Goal: Information Seeking & Learning: Learn about a topic

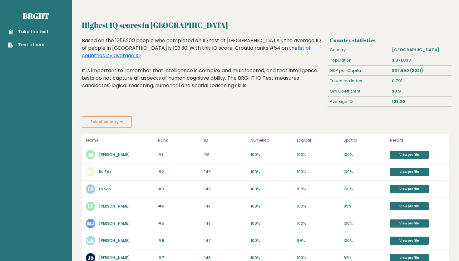
scroll to position [52, 0]
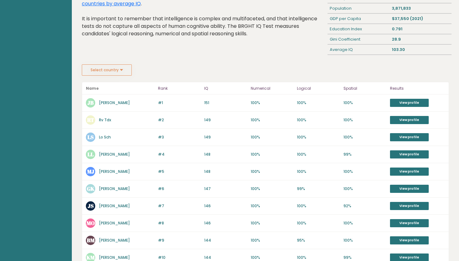
click at [123, 66] on button "Select country" at bounding box center [107, 69] width 50 height 11
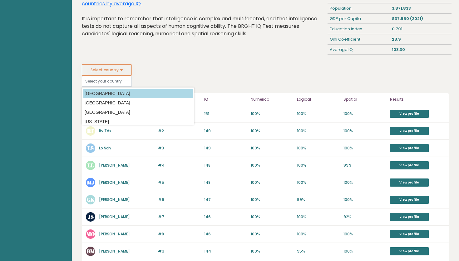
click at [112, 91] on option "[GEOGRAPHIC_DATA]" at bounding box center [137, 93] width 109 height 9
type input "[GEOGRAPHIC_DATA]"
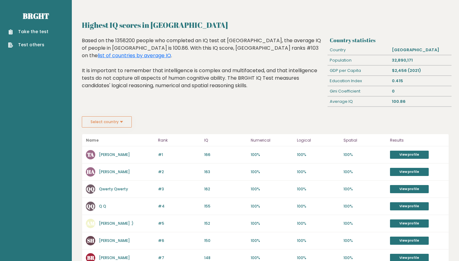
click at [107, 112] on div "Highest IQ scores in Afghanistan Based on the 1358200 people who completed an I…" at bounding box center [204, 76] width 248 height 79
click at [107, 118] on button "Select country" at bounding box center [107, 121] width 50 height 11
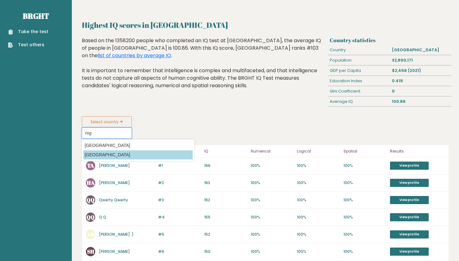
type input "nig"
click at [94, 152] on option "[GEOGRAPHIC_DATA]" at bounding box center [137, 154] width 109 height 9
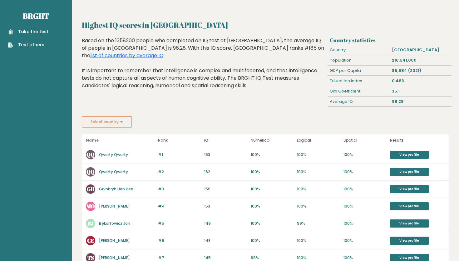
click at [99, 120] on button "Select country" at bounding box center [107, 121] width 50 height 11
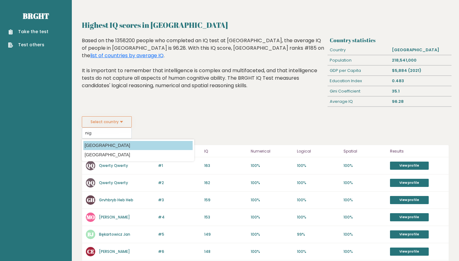
click at [92, 145] on option "Niger" at bounding box center [137, 145] width 109 height 9
type input "Niger"
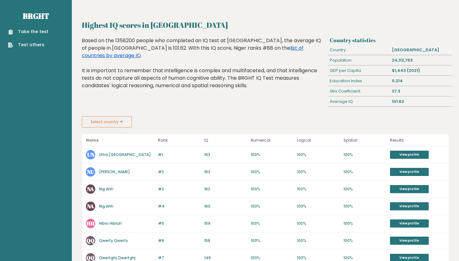
click at [245, 47] on link "list of countries by average IQ" at bounding box center [193, 51] width 222 height 15
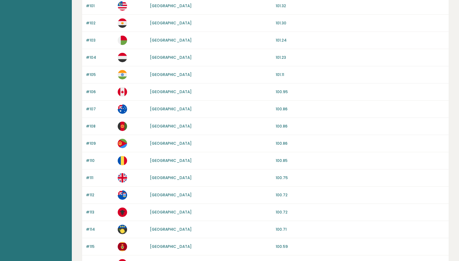
scroll to position [551, 0]
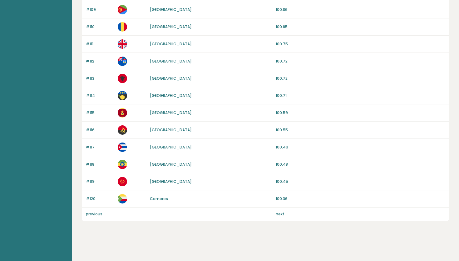
click at [100, 215] on link "previous" at bounding box center [94, 213] width 17 height 5
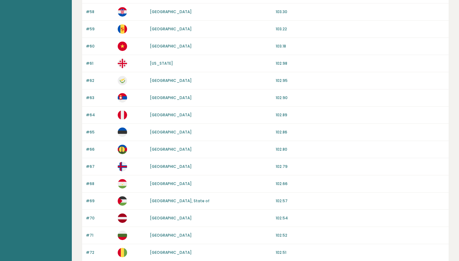
scroll to position [551, 0]
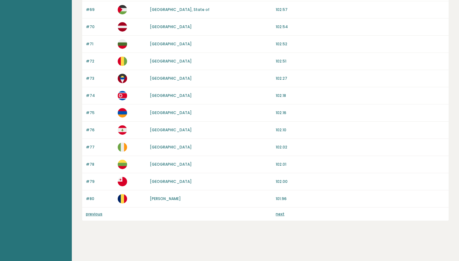
click at [97, 212] on link "previous" at bounding box center [94, 213] width 17 height 5
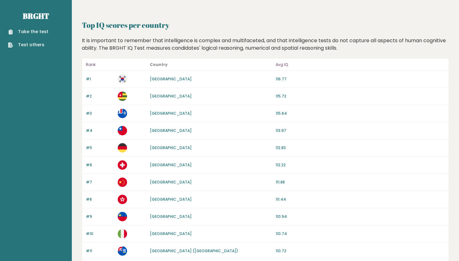
click at [155, 94] on link "Togo" at bounding box center [171, 95] width 42 height 5
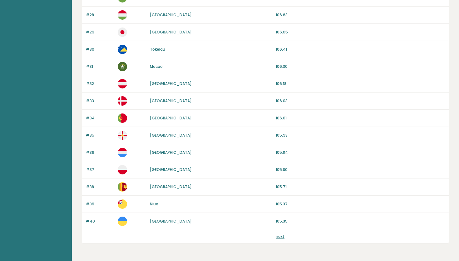
scroll to position [535, 0]
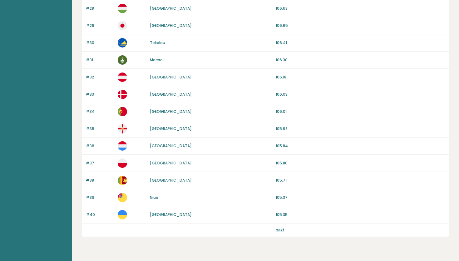
click at [278, 226] on div "next" at bounding box center [265, 229] width 367 height 13
click at [278, 230] on link "next" at bounding box center [280, 229] width 9 height 5
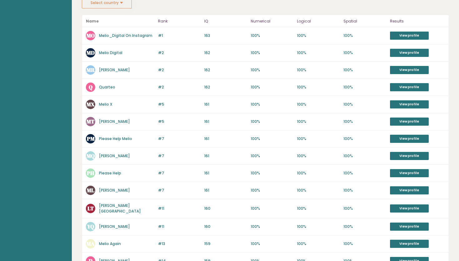
scroll to position [91, 0]
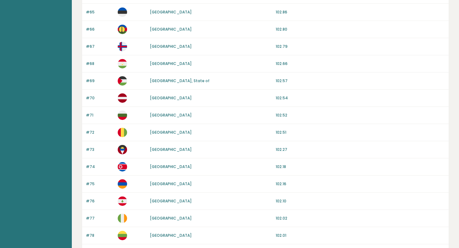
scroll to position [564, 0]
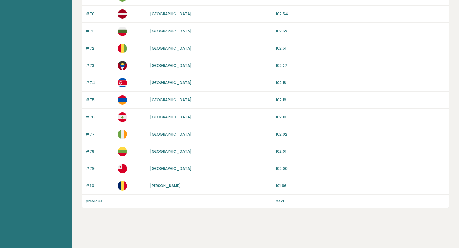
click at [279, 201] on link "next" at bounding box center [280, 200] width 9 height 5
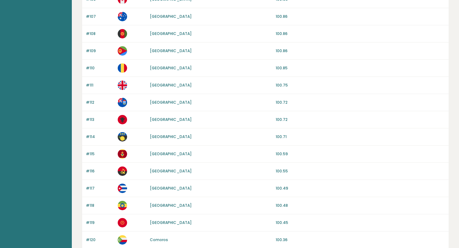
scroll to position [564, 0]
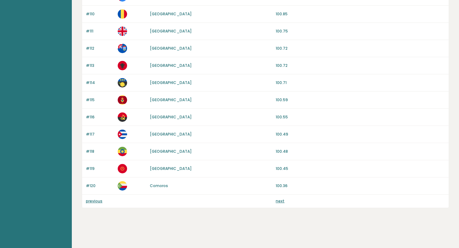
click at [279, 201] on link "next" at bounding box center [280, 200] width 9 height 5
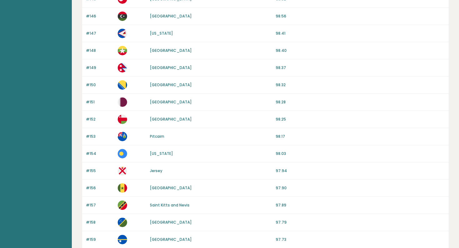
scroll to position [564, 0]
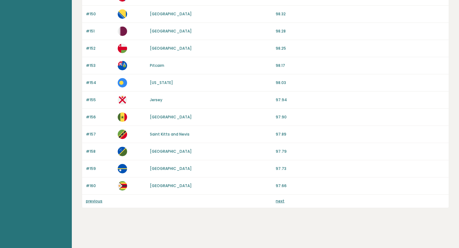
click at [280, 202] on link "next" at bounding box center [280, 200] width 9 height 5
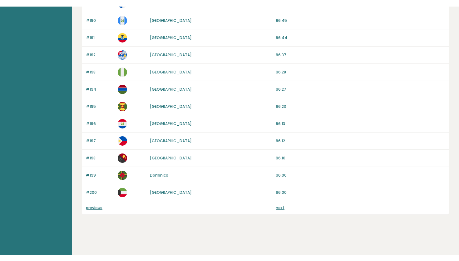
scroll to position [551, 0]
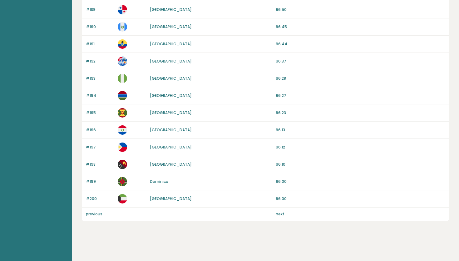
click at [278, 213] on link "next" at bounding box center [280, 213] width 9 height 5
